Goal: Task Accomplishment & Management: Manage account settings

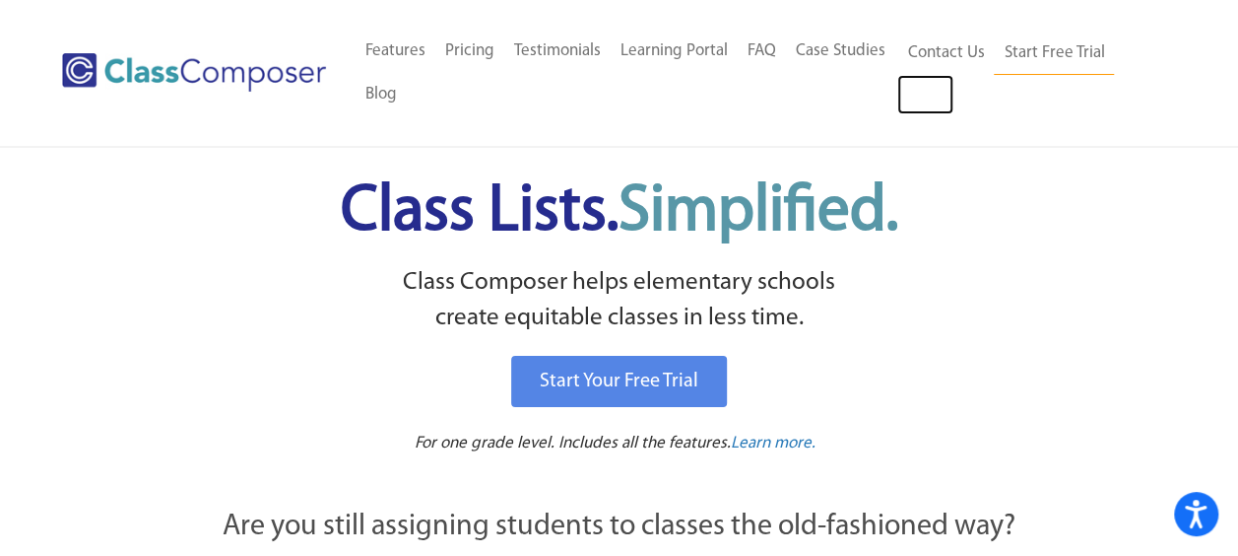
click at [912, 95] on link "Log In" at bounding box center [926, 94] width 56 height 39
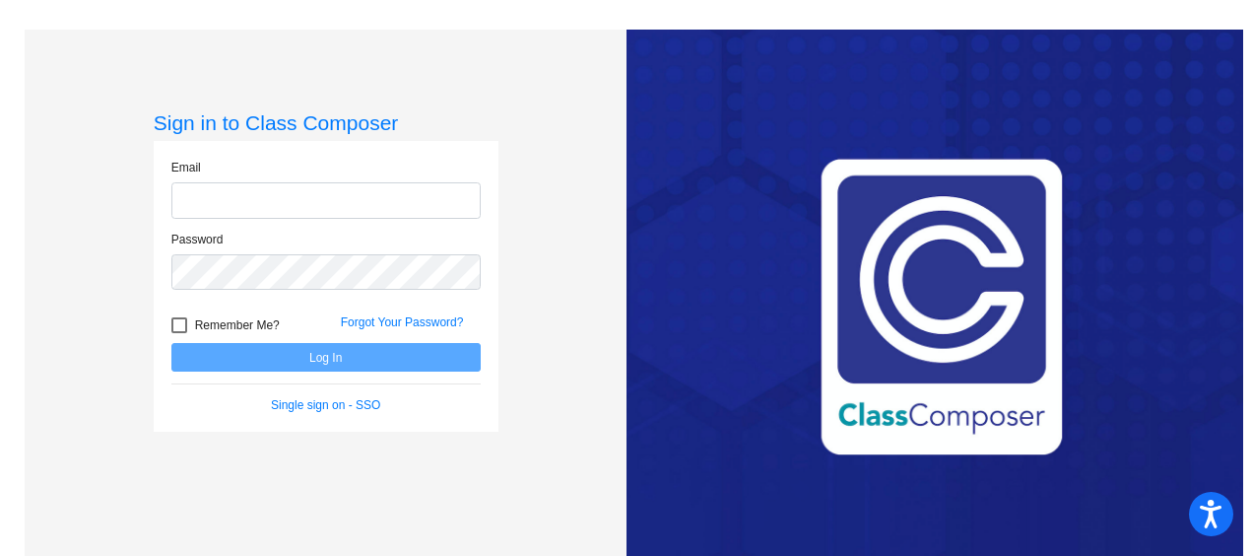
type input "[EMAIL_ADDRESS][DOMAIN_NAME]"
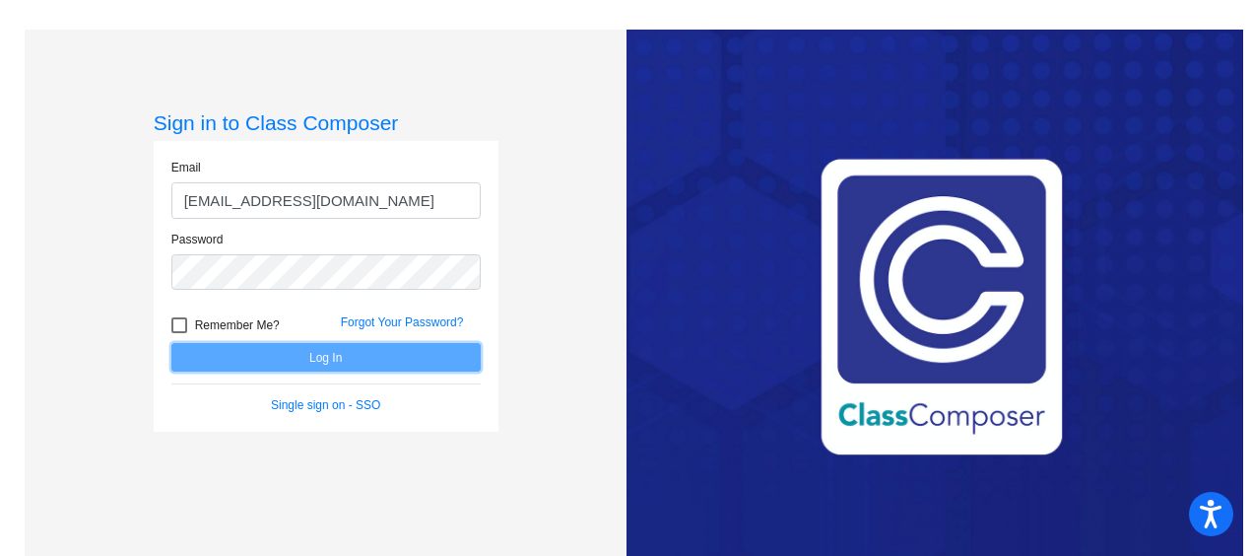
click at [343, 357] on button "Log In" at bounding box center [325, 357] width 309 height 29
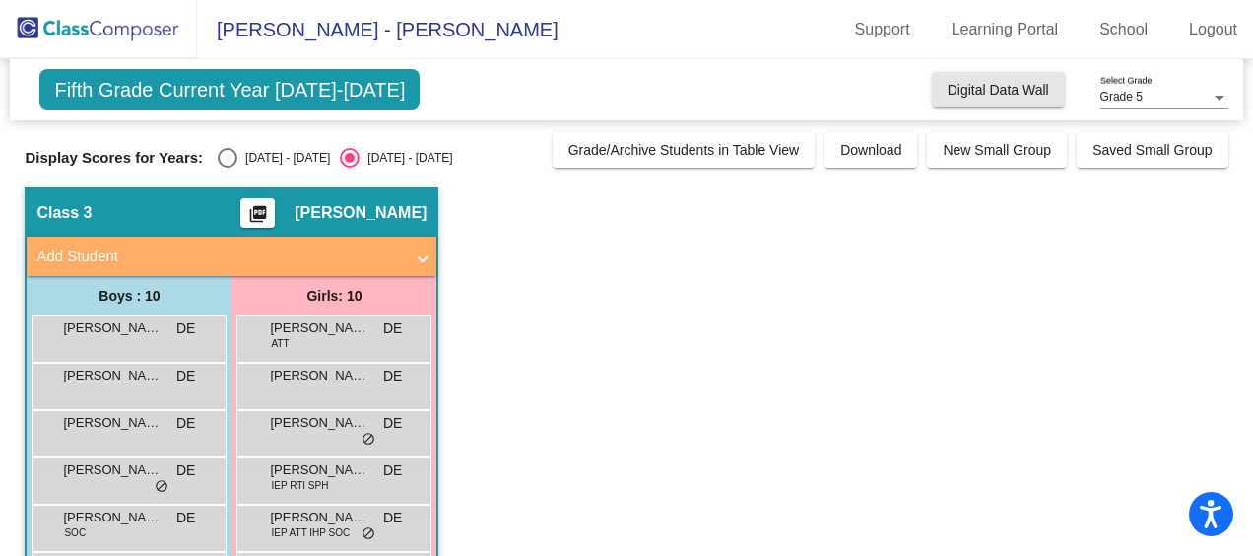
click at [971, 85] on span "Digital Data Wall" at bounding box center [998, 90] width 101 height 16
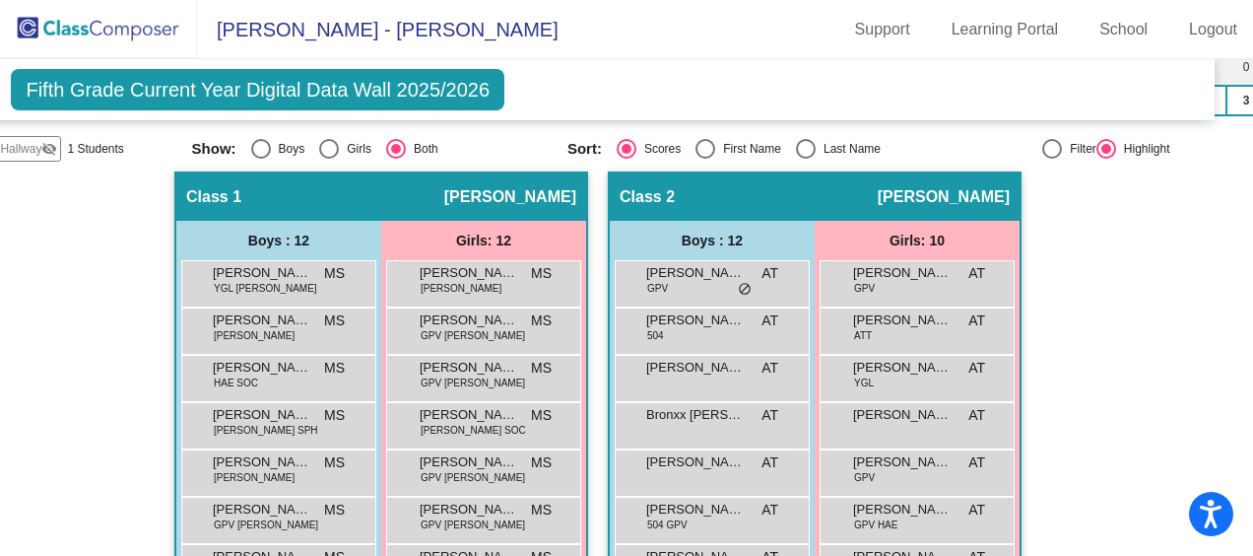
scroll to position [449, 29]
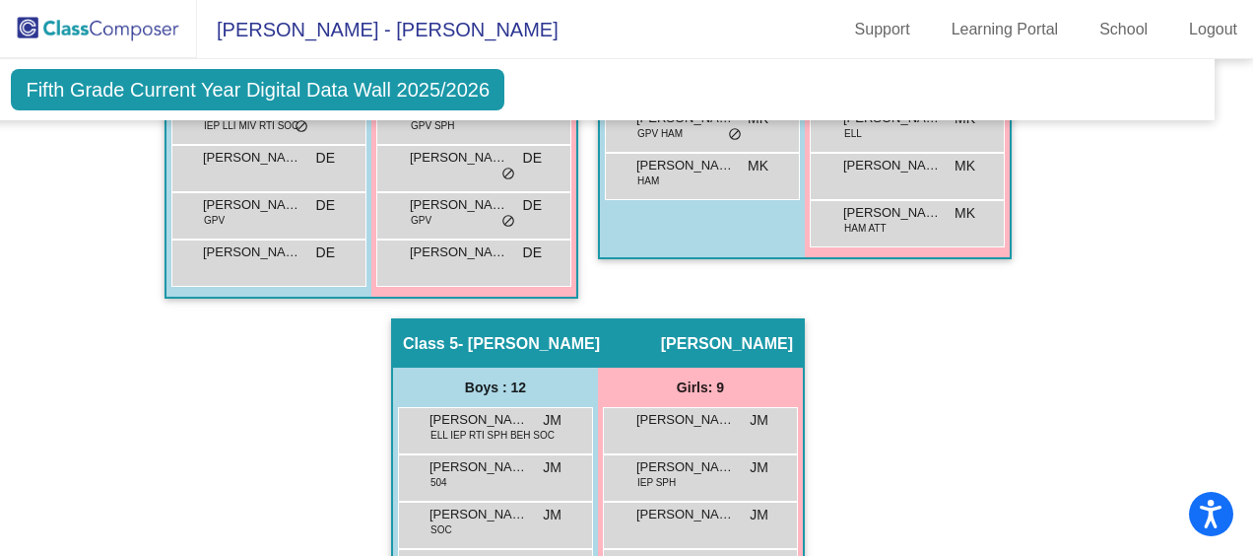
click at [893, 310] on div "Class 4 - KEEN picture_as_pdf Meagan Keen Add Student First Name Last Name Stud…" at bounding box center [805, 2] width 414 height 633
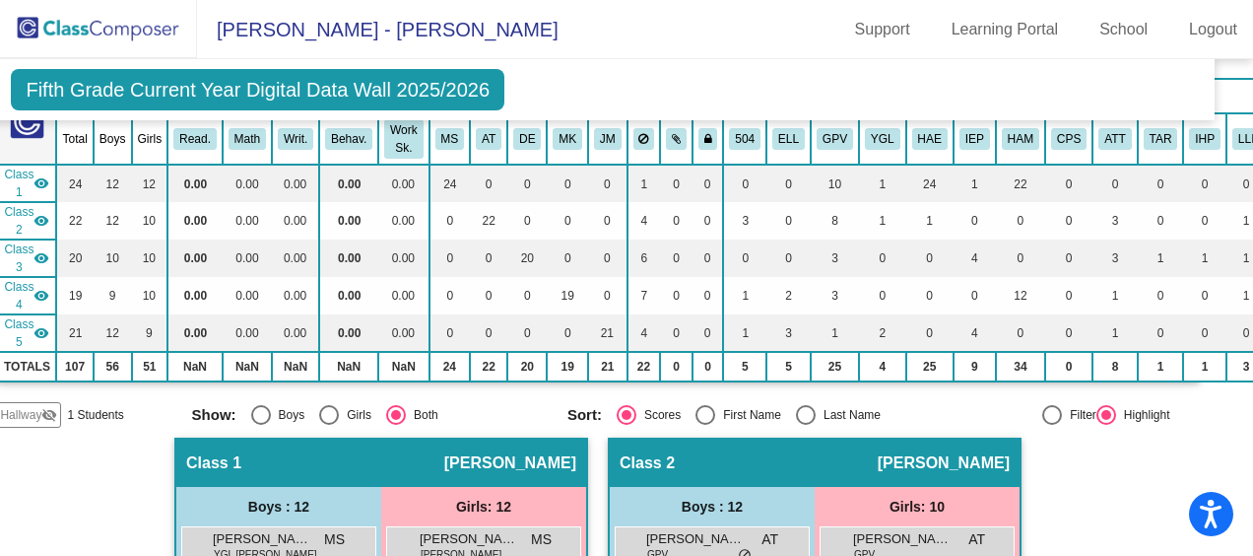
scroll to position [163, 29]
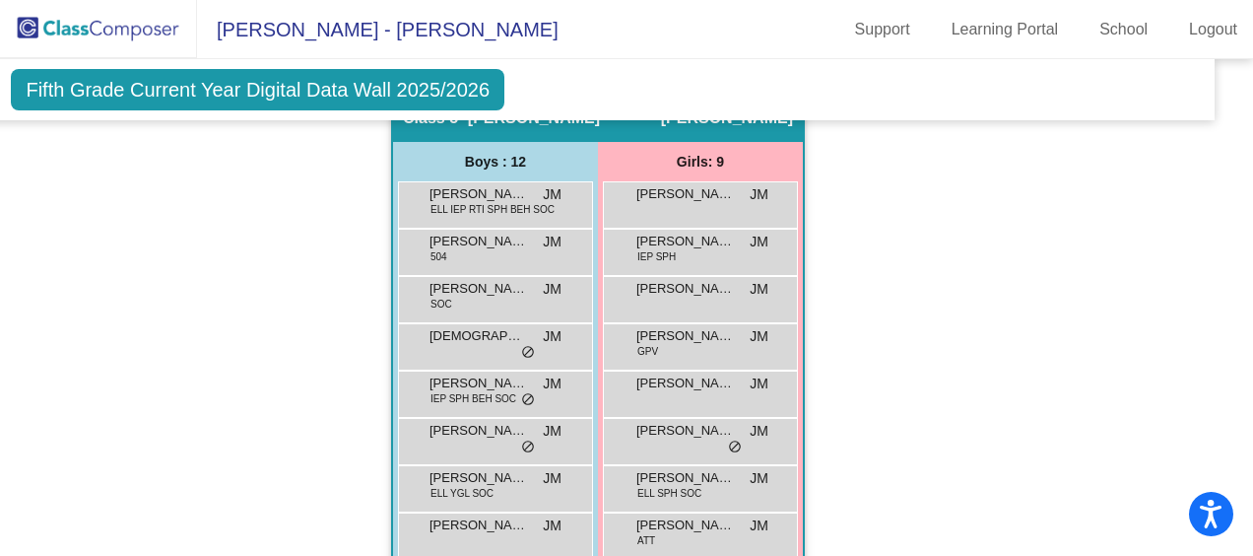
scroll to position [1825, 29]
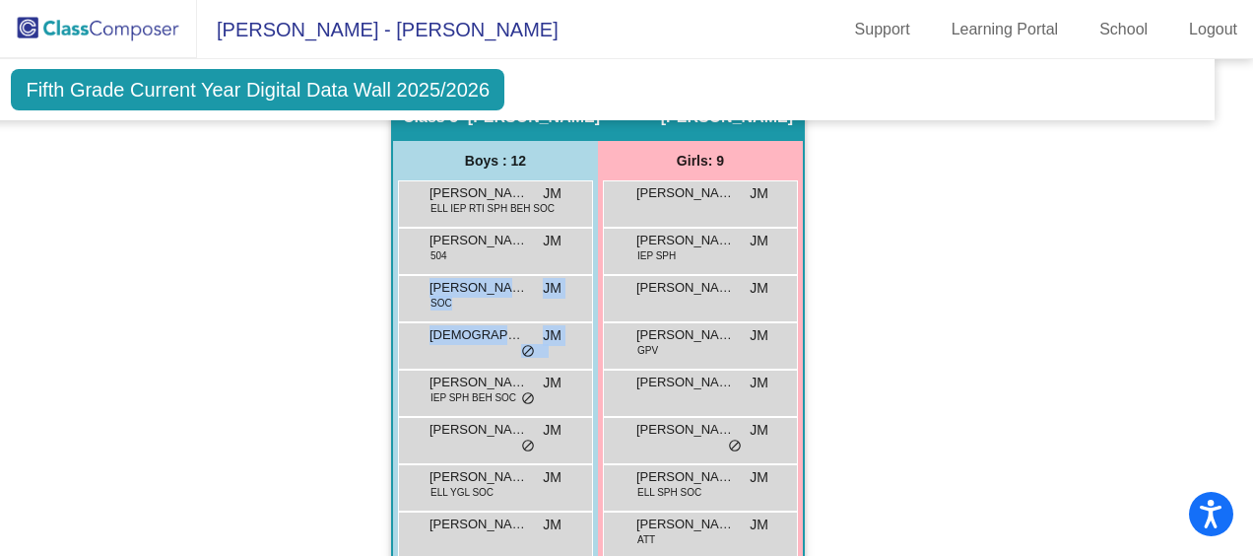
drag, startPoint x: 213, startPoint y: 392, endPoint x: 201, endPoint y: 300, distance: 93.4
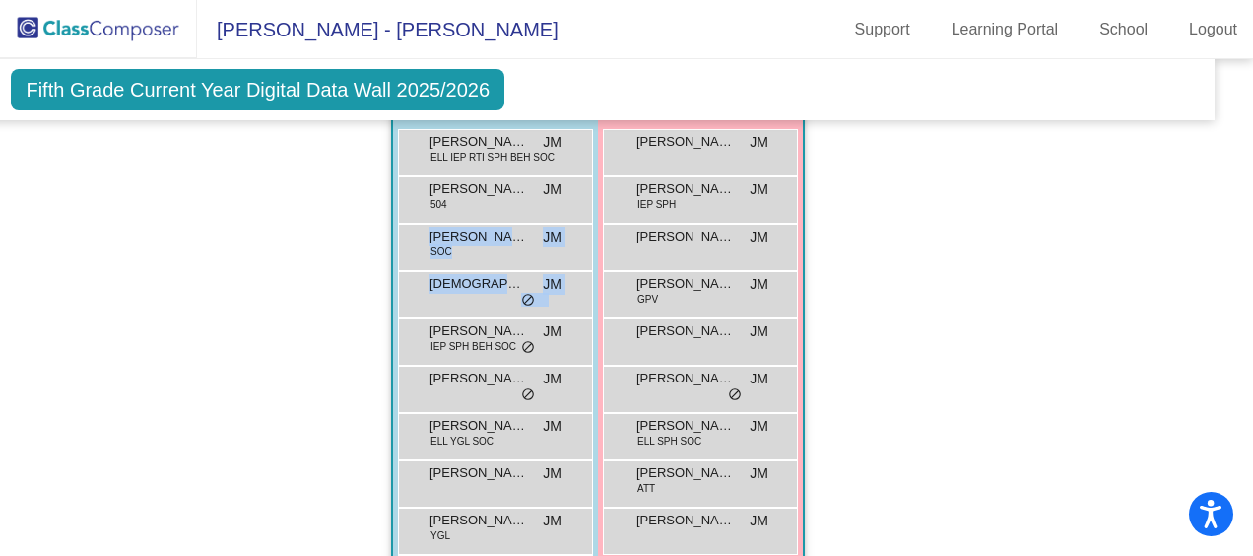
scroll to position [2052, 29]
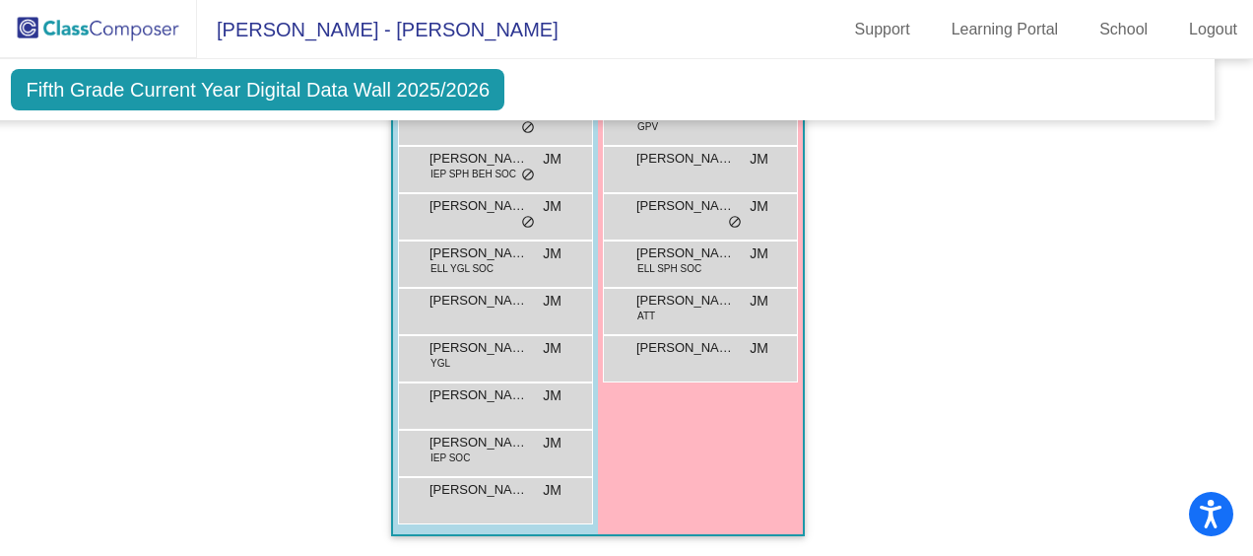
click at [656, 298] on span "Scarlett VanderWoude" at bounding box center [685, 301] width 99 height 20
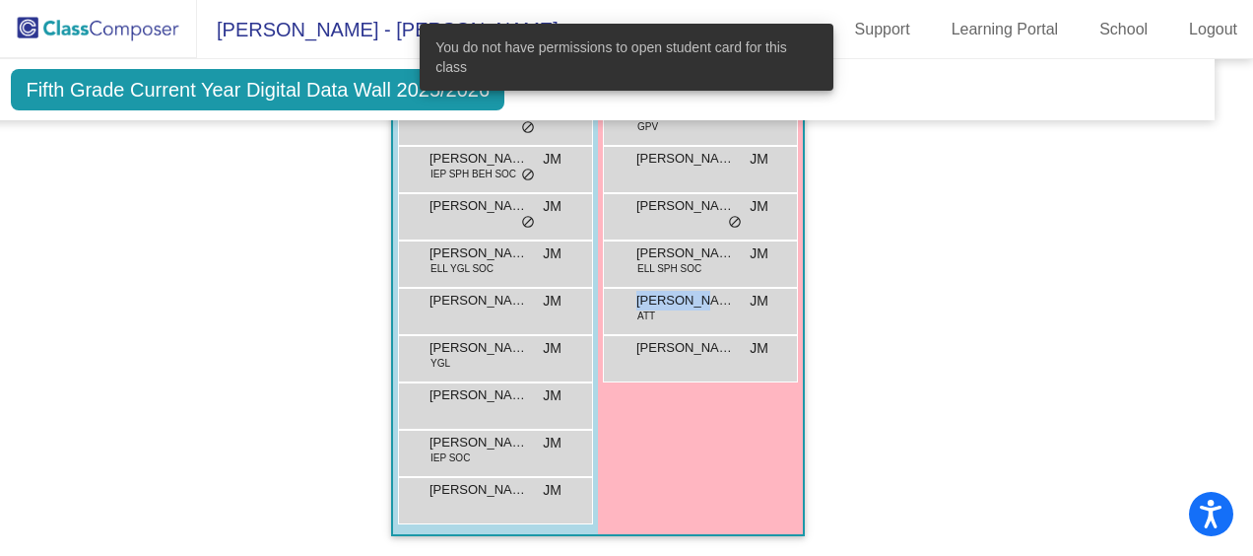
click at [656, 298] on span "Scarlett VanderWoude" at bounding box center [685, 301] width 99 height 20
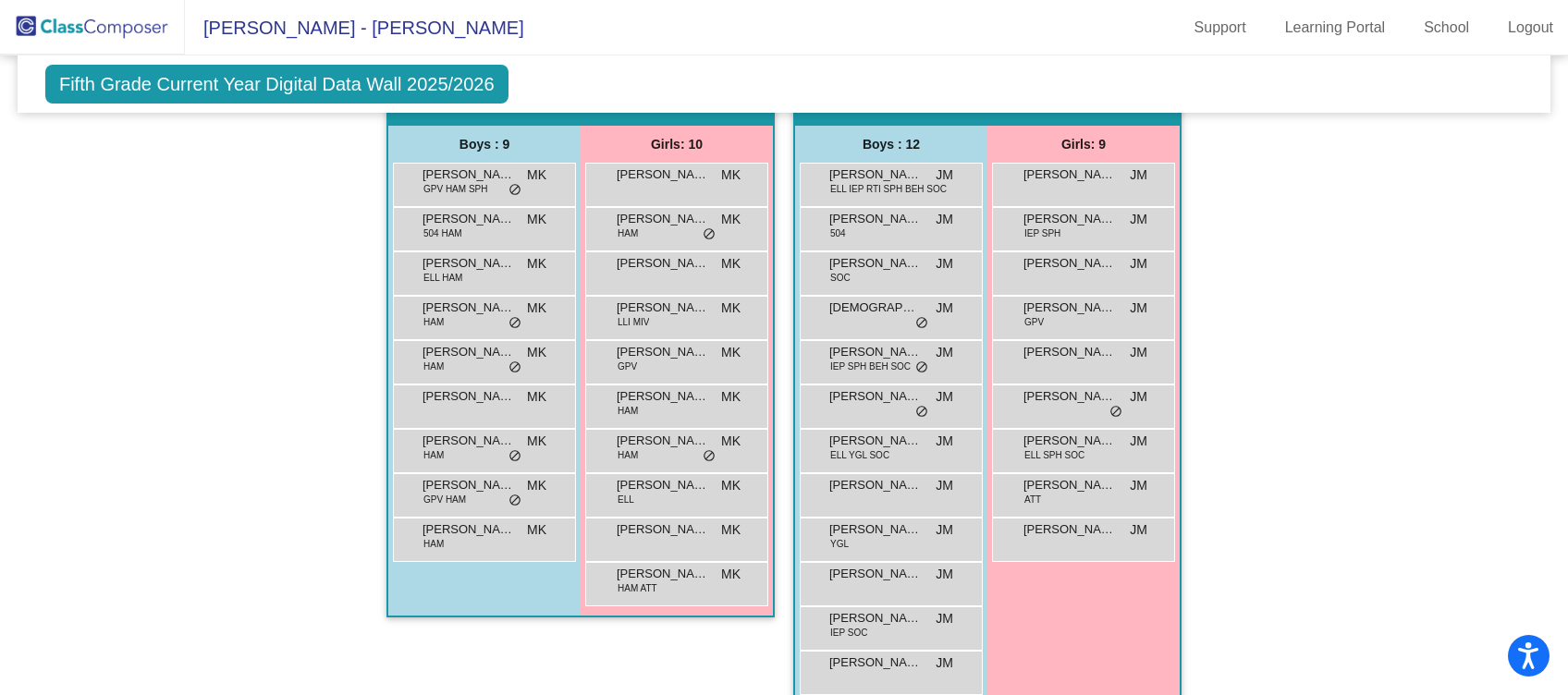
scroll to position [1066, 0]
